Goal: Task Accomplishment & Management: Use online tool/utility

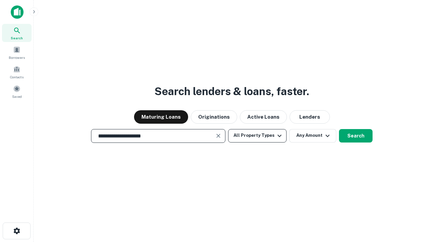
type input "**********"
click at [257, 135] on button "All Property Types" at bounding box center [257, 135] width 58 height 13
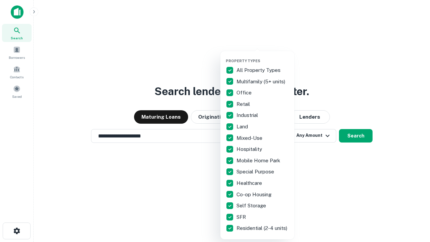
click at [263, 56] on button "button" at bounding box center [263, 56] width 74 height 0
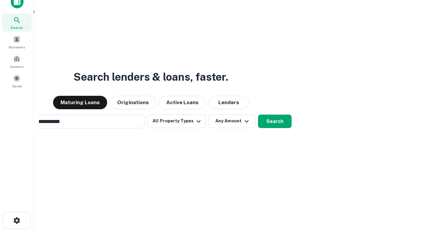
scroll to position [11, 0]
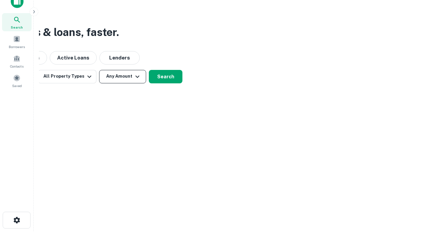
click at [123, 76] on button "Any Amount" at bounding box center [122, 76] width 47 height 13
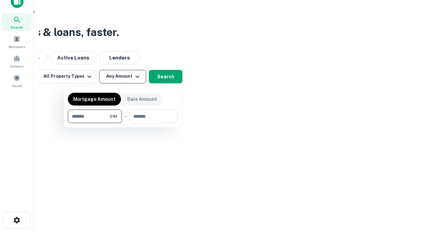
type input "*******"
click at [123, 123] on button "button" at bounding box center [123, 123] width 110 height 0
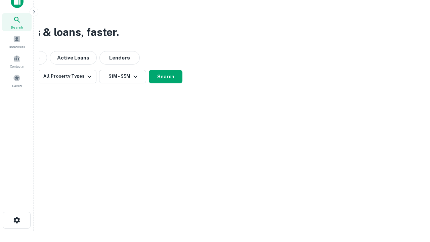
scroll to position [10, 0]
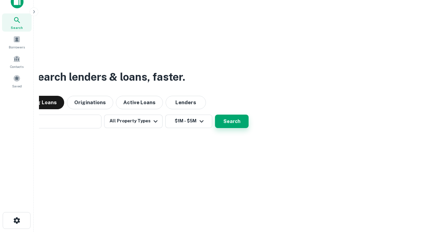
click at [215, 115] on button "Search" at bounding box center [232, 121] width 34 height 13
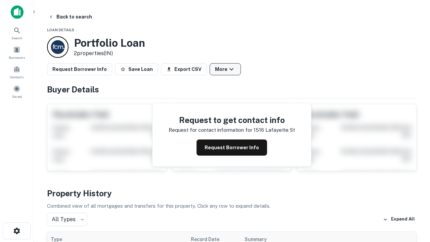
click at [225, 69] on button "More" at bounding box center [225, 69] width 31 height 12
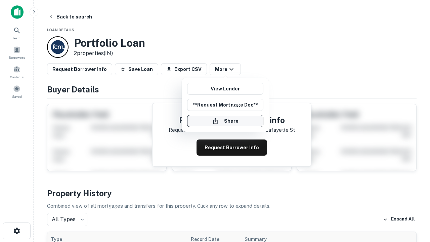
click at [225, 121] on button "Share" at bounding box center [225, 121] width 76 height 12
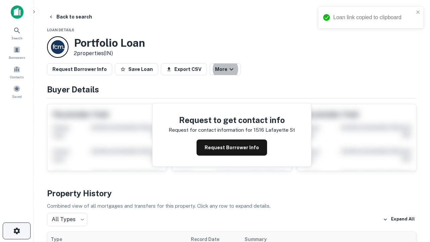
click at [16, 231] on icon "button" at bounding box center [17, 231] width 8 height 8
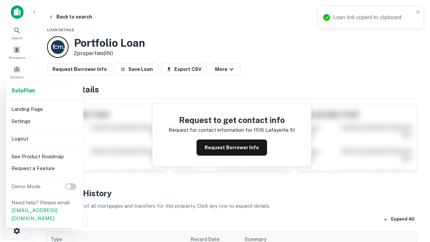
click at [44, 138] on li "Logout" at bounding box center [45, 139] width 72 height 12
